Goal: Task Accomplishment & Management: Use online tool/utility

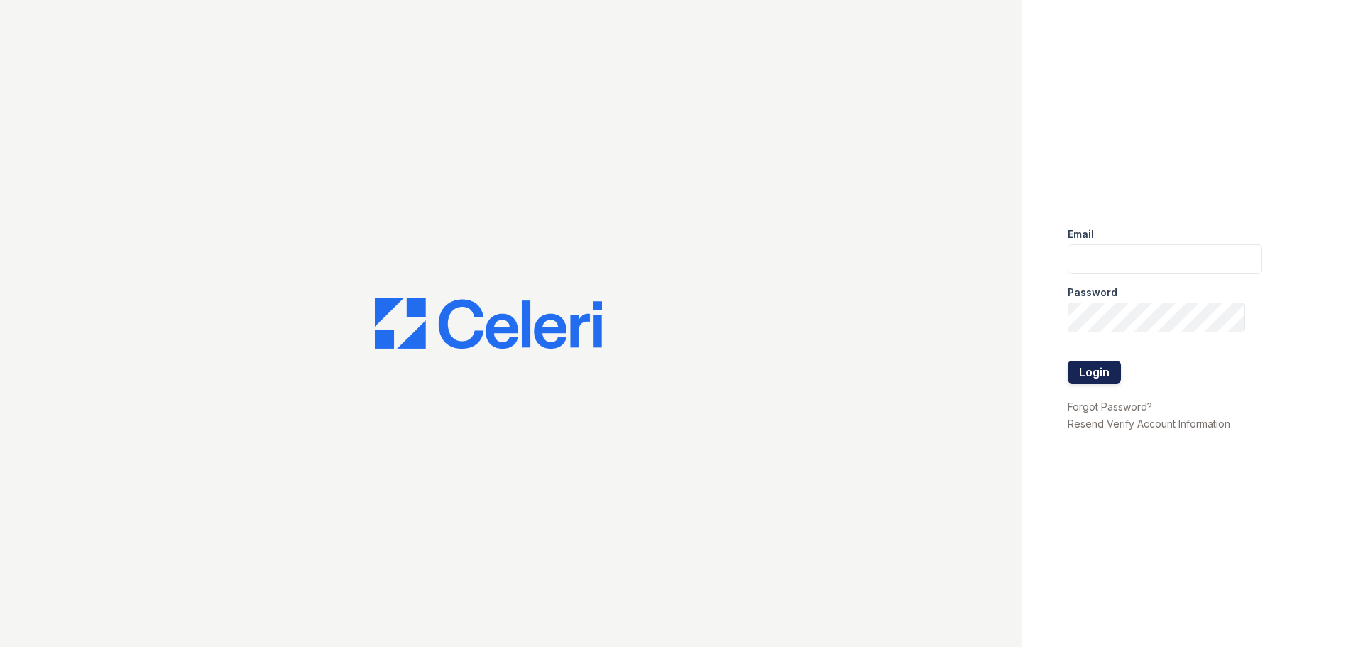
type input "[EMAIL_ADDRESS][DOMAIN_NAME]"
click at [1101, 364] on button "Login" at bounding box center [1094, 372] width 53 height 23
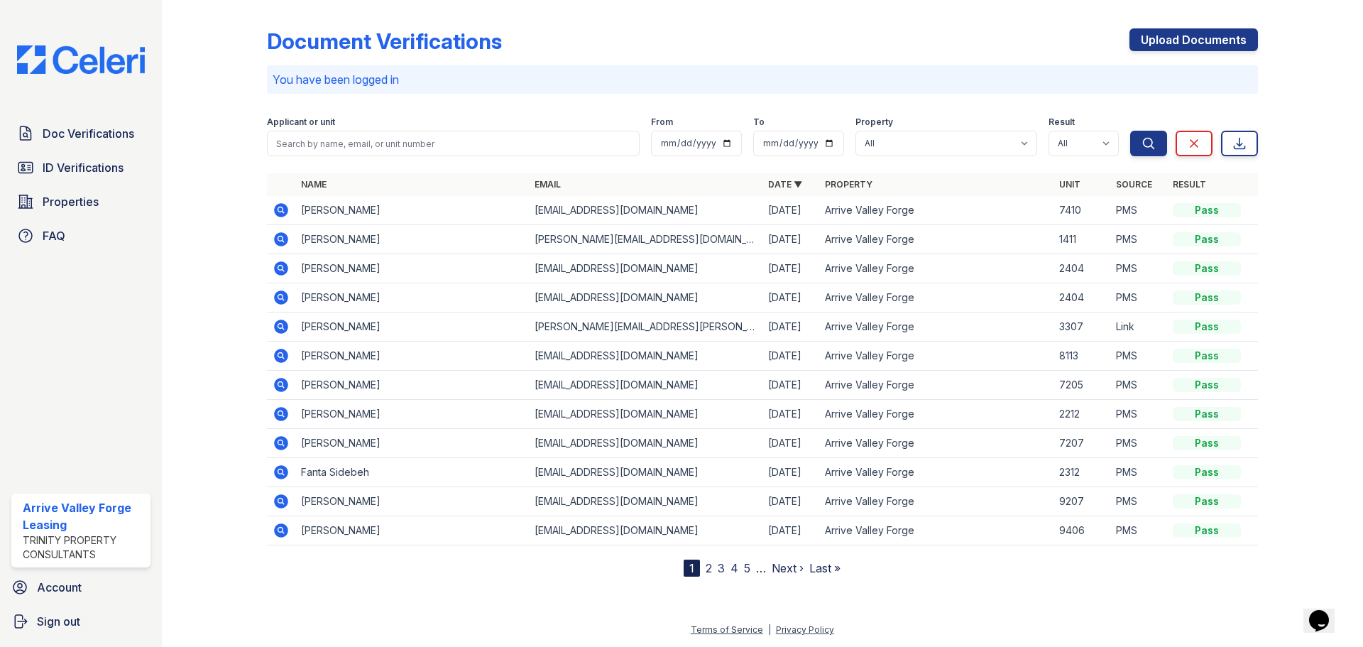
click at [282, 214] on icon at bounding box center [281, 210] width 14 height 14
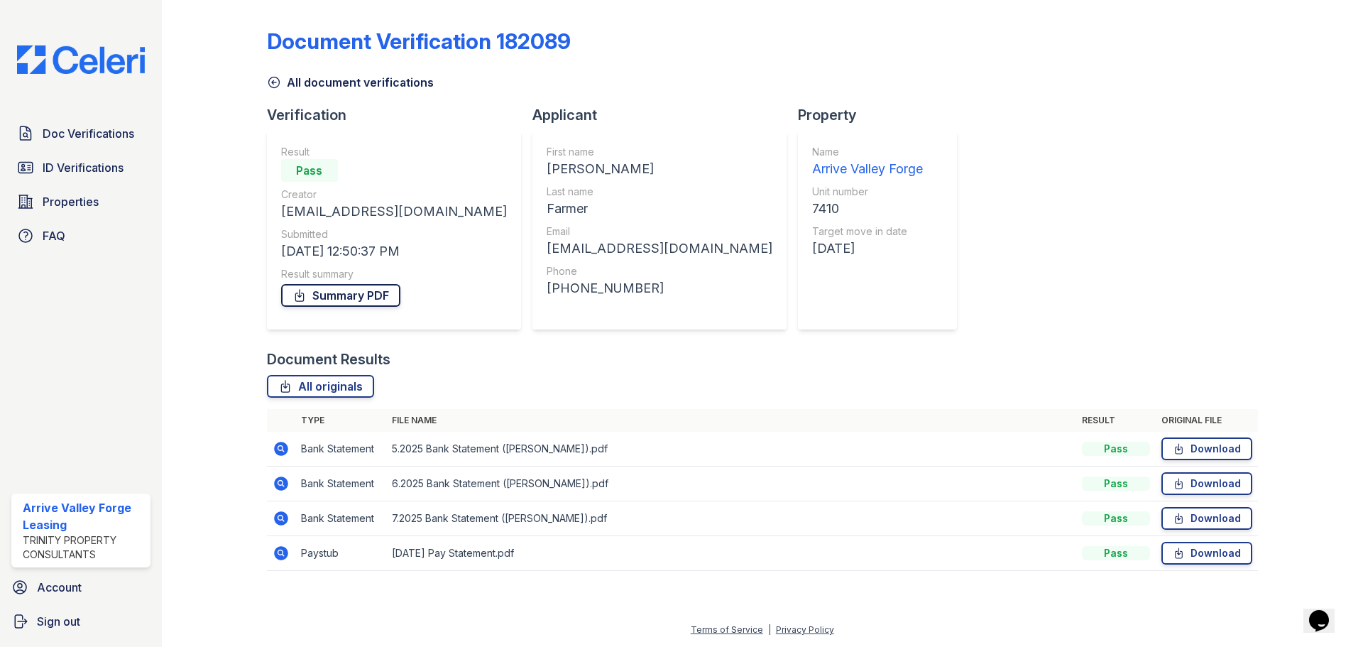
click at [334, 298] on link "Summary PDF" at bounding box center [340, 295] width 119 height 23
click at [68, 174] on span "ID Verifications" at bounding box center [83, 167] width 81 height 17
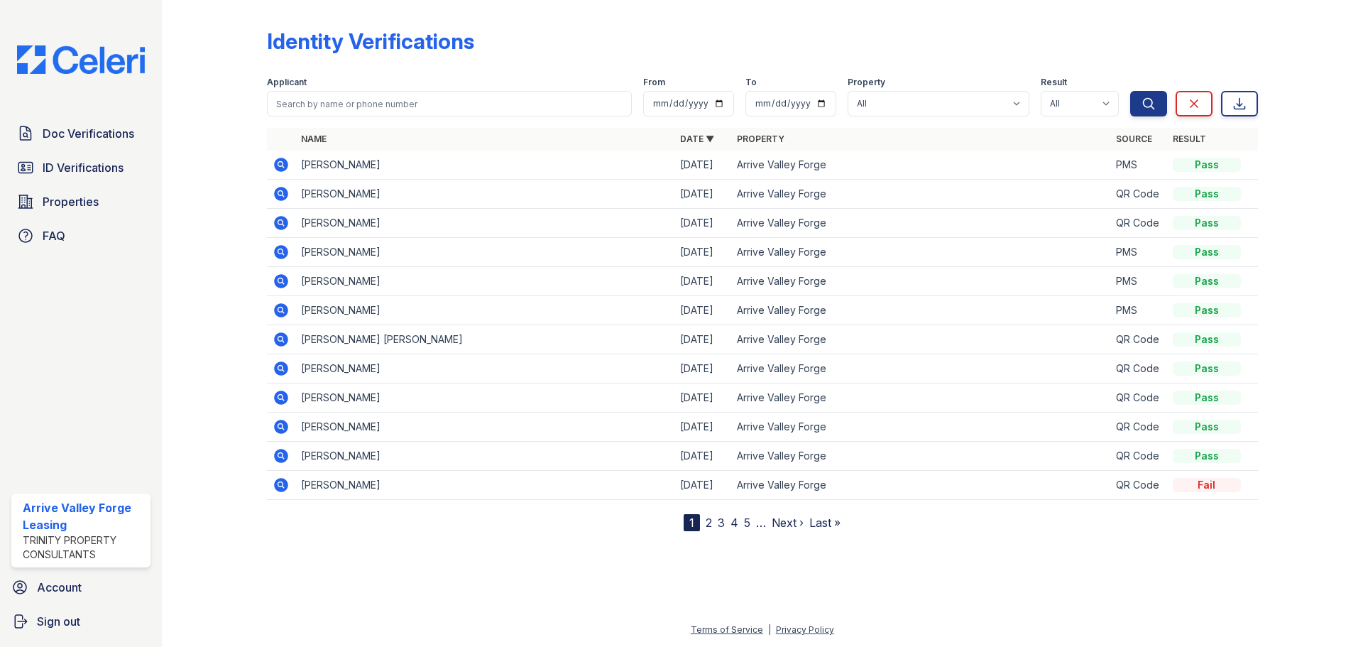
click at [282, 166] on icon at bounding box center [281, 164] width 17 height 17
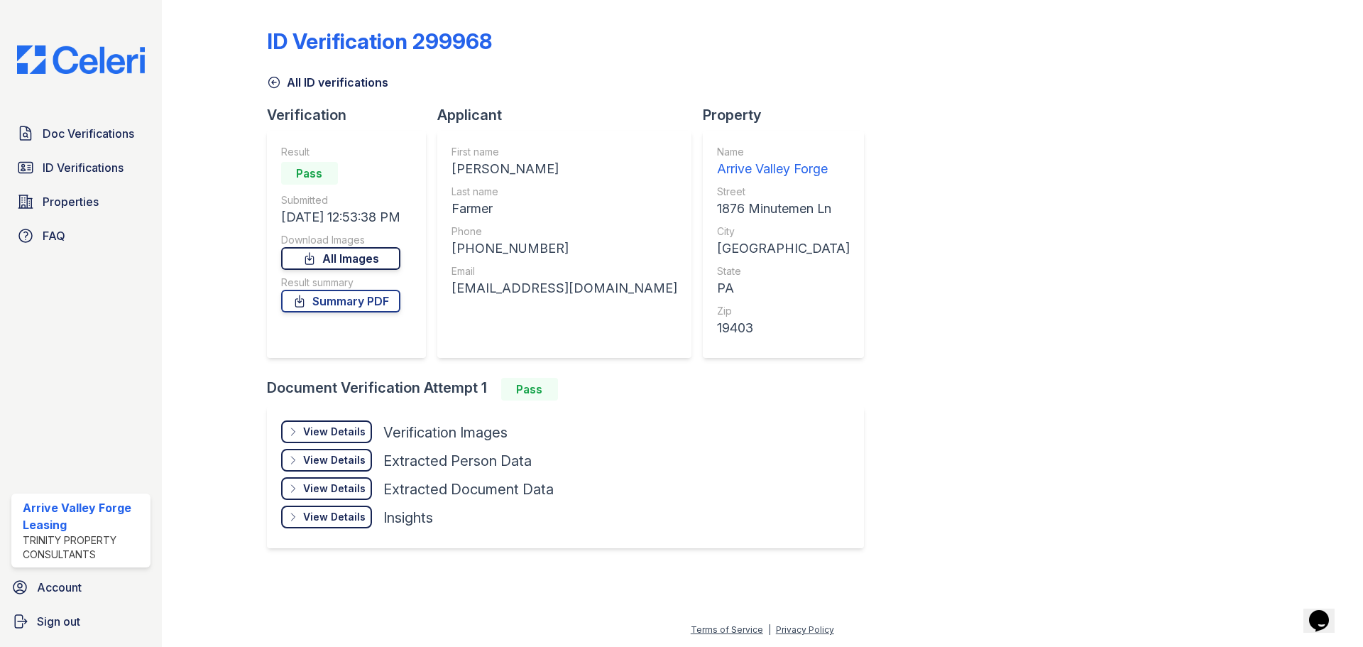
click at [342, 259] on link "All Images" at bounding box center [340, 258] width 119 height 23
